Goal: Information Seeking & Learning: Learn about a topic

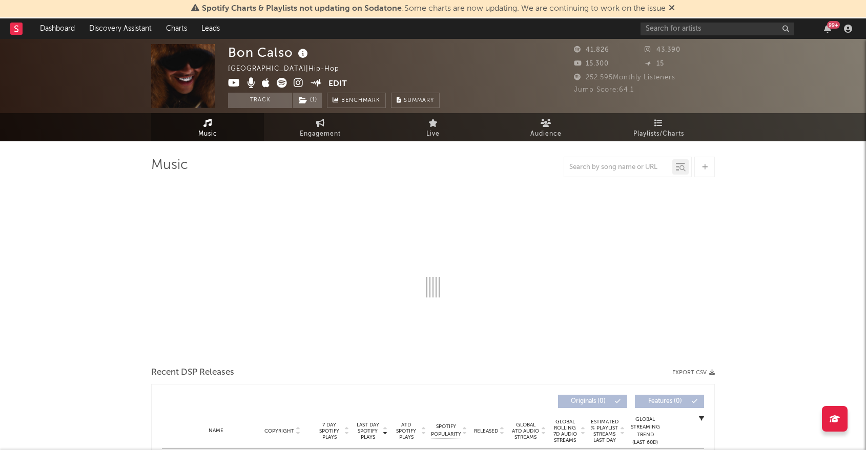
select select "6m"
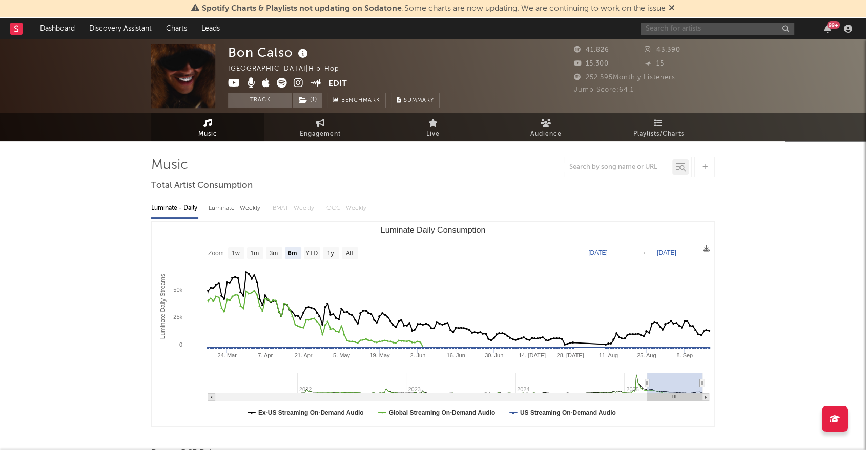
click at [685, 24] on input "text" at bounding box center [718, 29] width 154 height 13
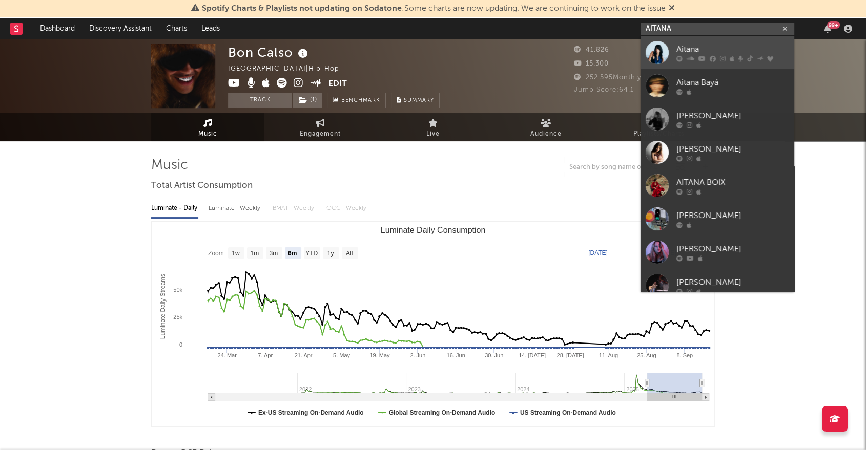
type input "AITANA"
click at [708, 63] on link "Aitana" at bounding box center [718, 52] width 154 height 33
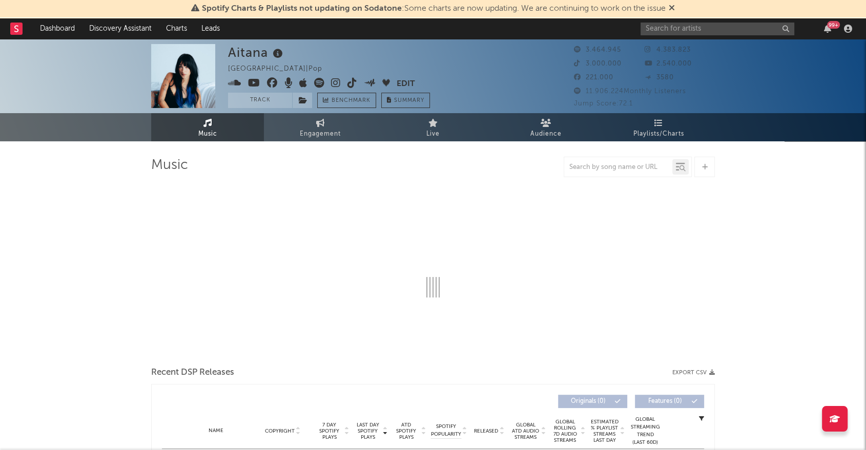
select select "6m"
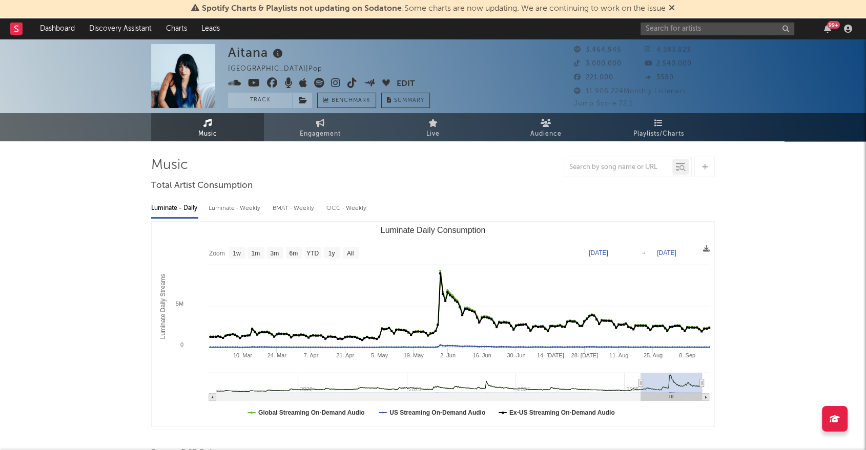
type input "[DATE]"
drag, startPoint x: 648, startPoint y: 382, endPoint x: 640, endPoint y: 382, distance: 8.2
click at [640, 382] on icon "Luminate Daily Consumption" at bounding box center [640, 384] width 4 height 8
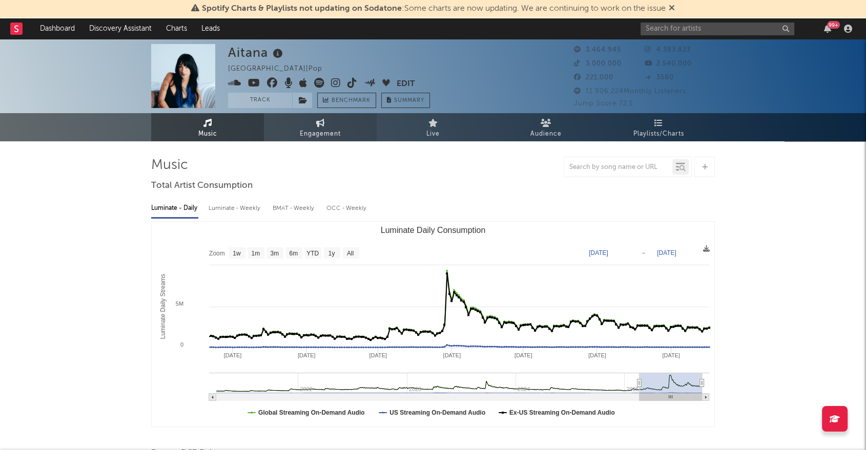
click at [324, 130] on span "Engagement" at bounding box center [320, 134] width 41 height 12
select select "1w"
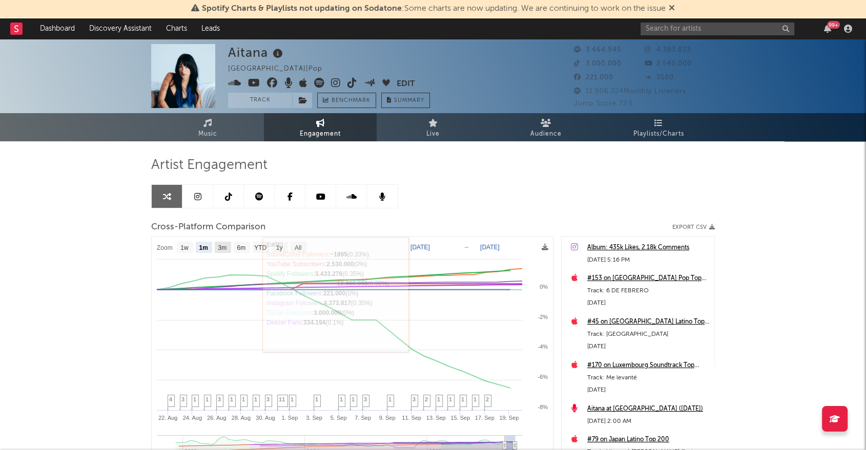
click at [225, 251] on text "3m" at bounding box center [222, 247] width 9 height 7
select select "3m"
type input "[DATE]"
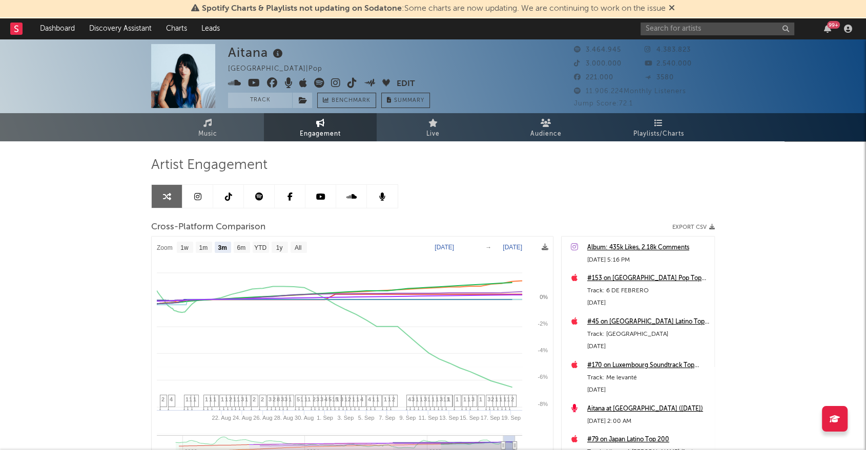
select select "3m"
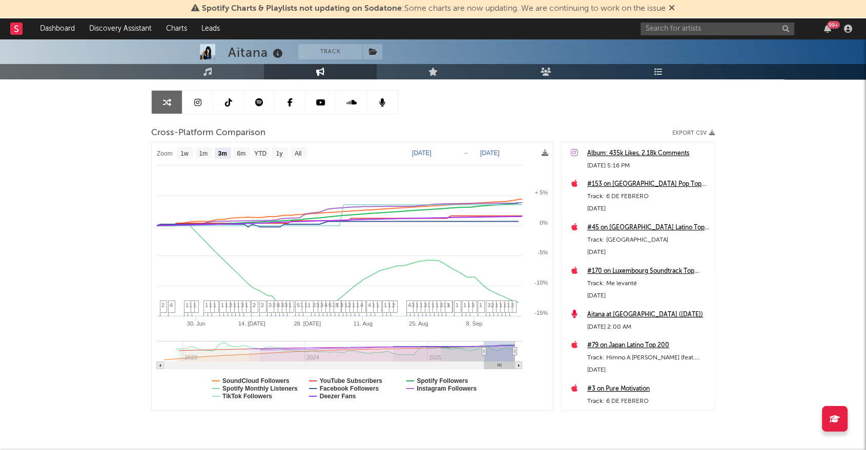
scroll to position [114, 0]
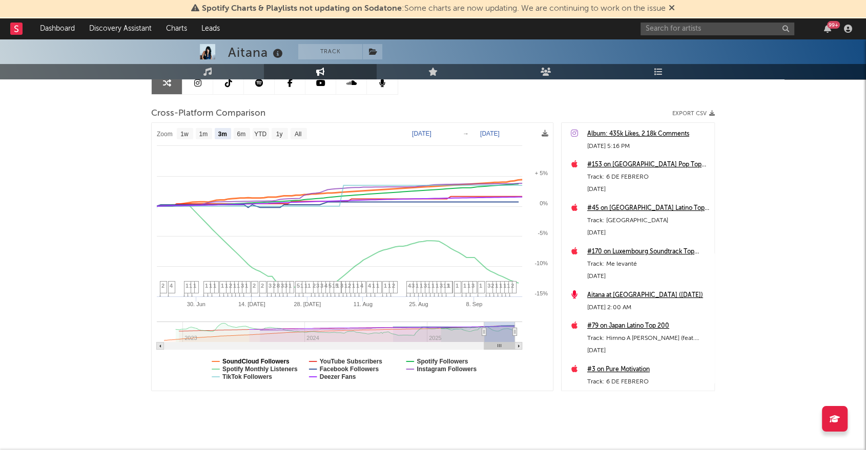
click at [258, 361] on text "SoundCloud Followers" at bounding box center [255, 361] width 67 height 7
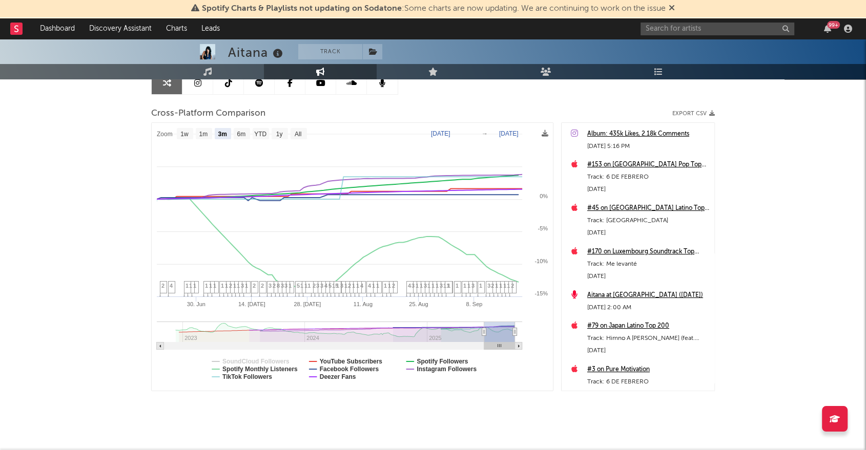
select select "3m"
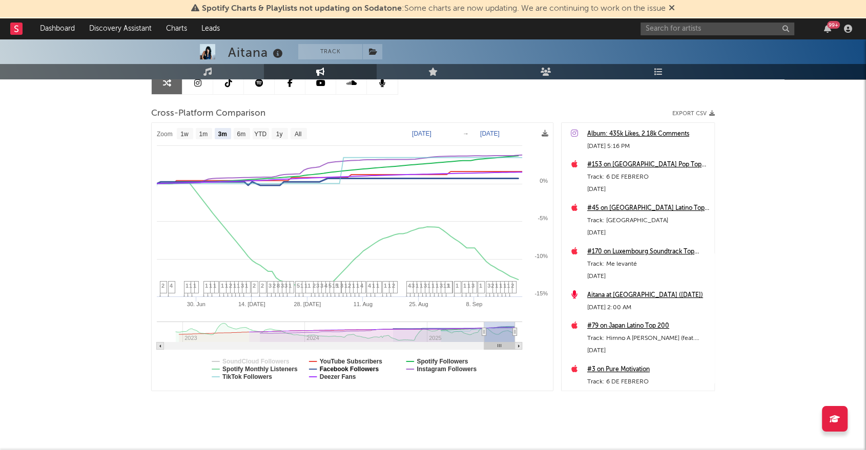
click at [370, 371] on text "Facebook Followers" at bounding box center [349, 369] width 59 height 7
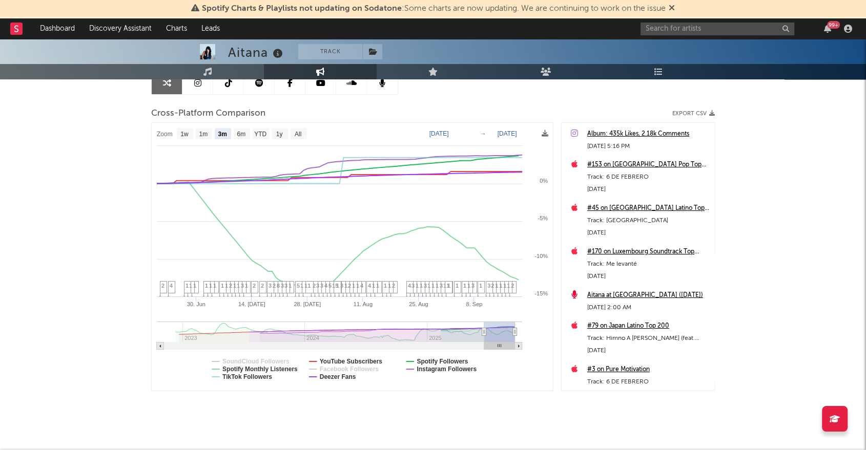
select select "3m"
click at [357, 373] on text "Facebook Followers" at bounding box center [349, 369] width 59 height 7
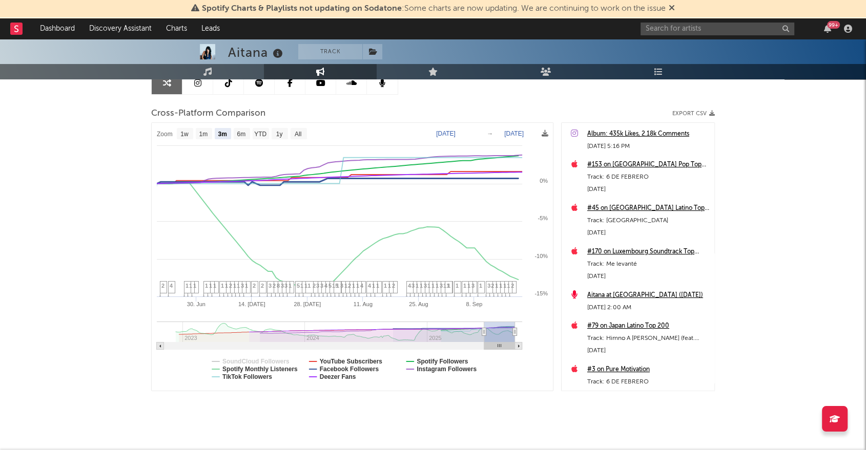
select select "3m"
click at [358, 371] on text "Facebook Followers" at bounding box center [349, 369] width 59 height 7
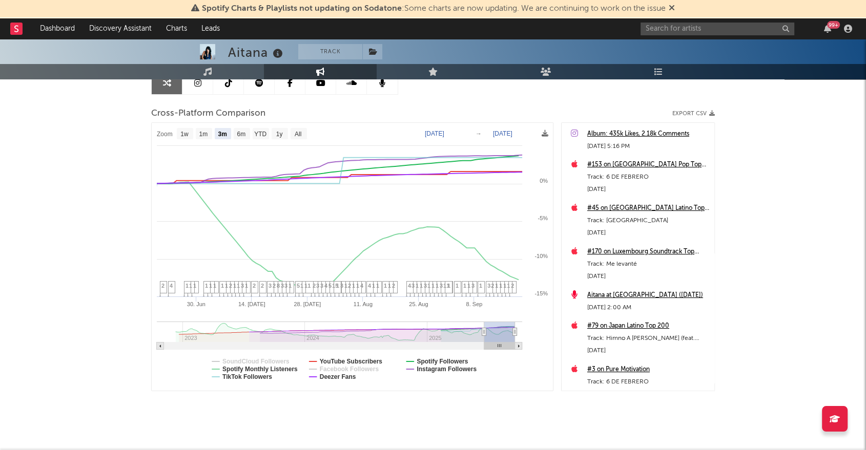
select select "3m"
click at [353, 377] on text "Deezer Fans" at bounding box center [338, 377] width 36 height 7
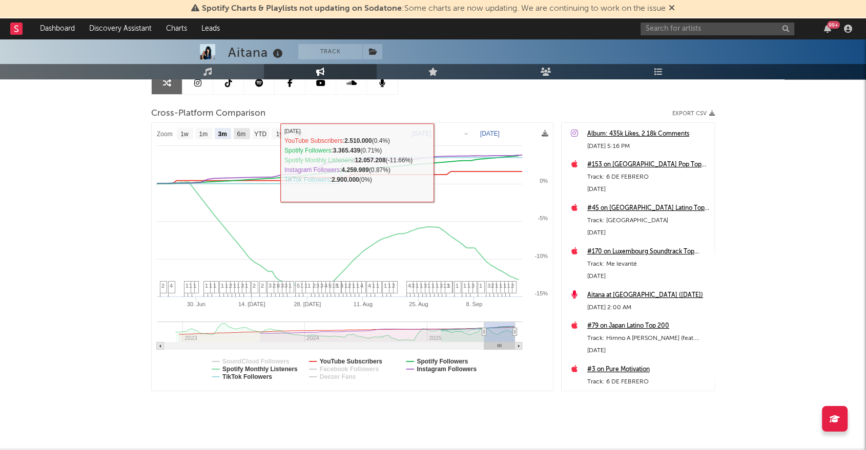
click at [243, 135] on text "6m" at bounding box center [241, 134] width 9 height 7
select select "6m"
type input "[DATE]"
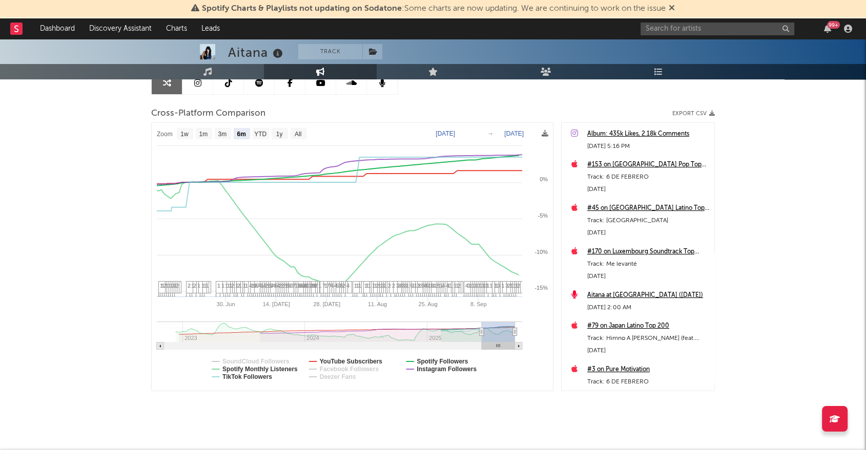
select select "6m"
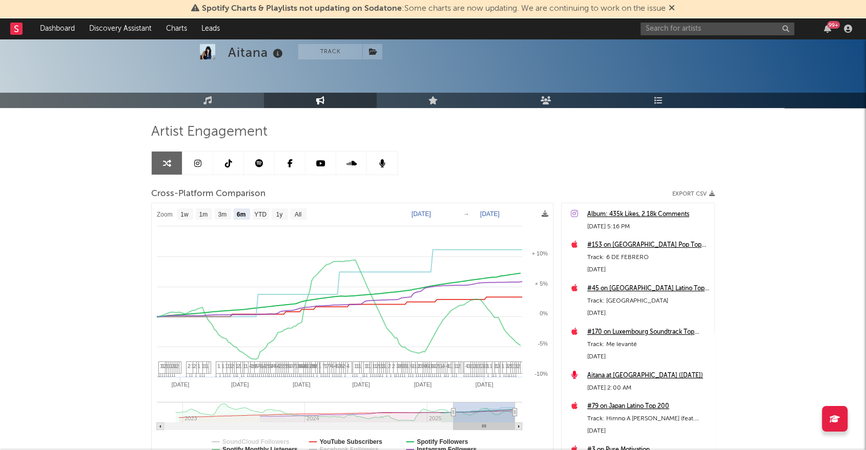
scroll to position [0, 0]
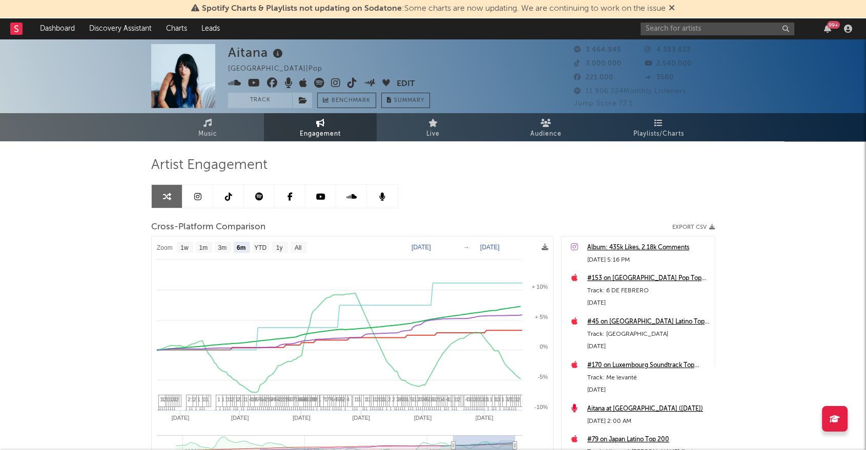
drag, startPoint x: 320, startPoint y: 81, endPoint x: 253, endPoint y: 86, distance: 67.3
click at [330, 123] on link "Engagement" at bounding box center [320, 127] width 113 height 28
click at [255, 193] on icon at bounding box center [259, 197] width 8 height 8
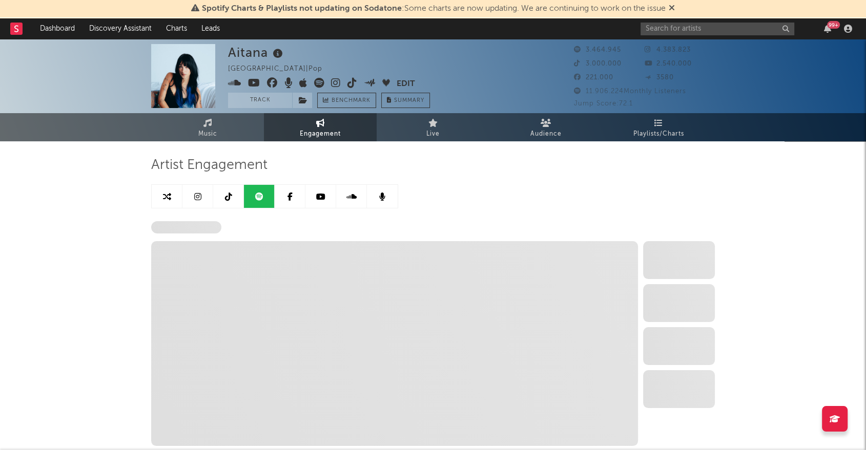
select select "6m"
select select "1w"
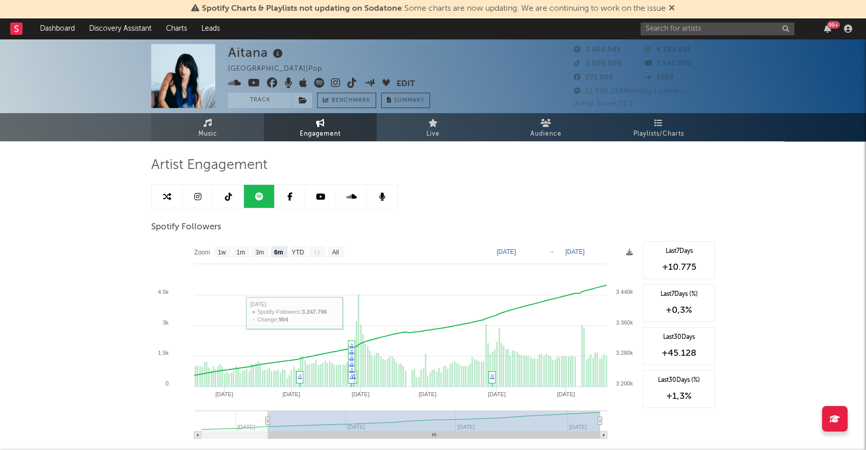
click at [207, 128] on span "Music" at bounding box center [207, 134] width 19 height 12
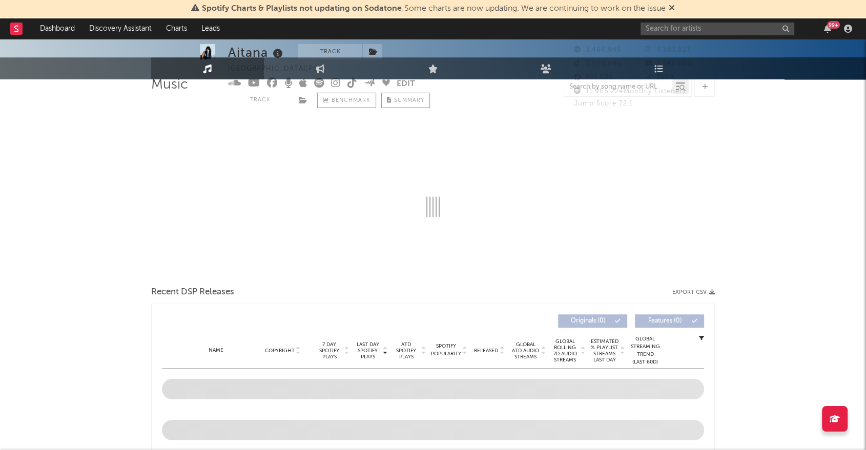
select select "6m"
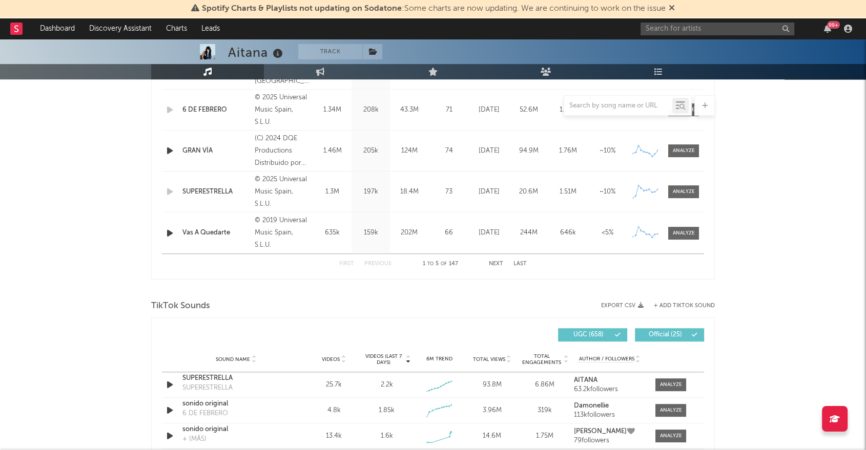
scroll to position [284, 0]
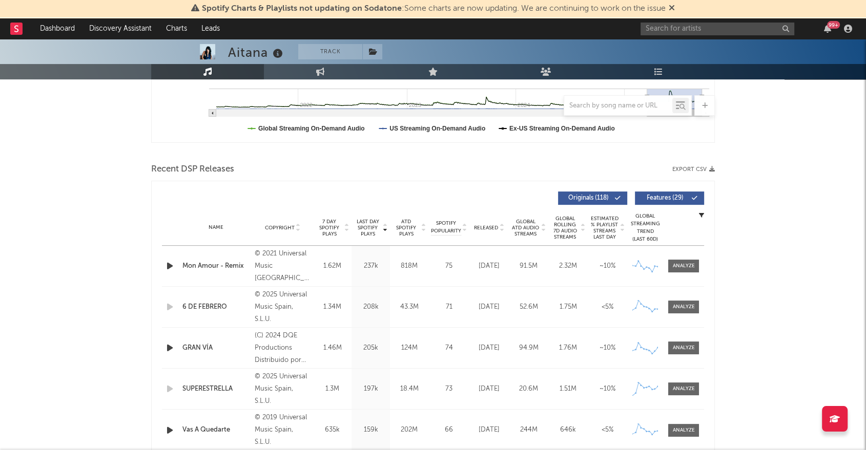
click at [712, 169] on icon "button" at bounding box center [712, 170] width 6 height 6
